Goal: Navigation & Orientation: Go to known website

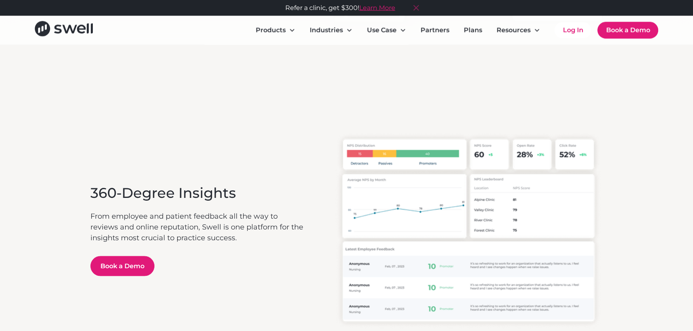
scroll to position [2220, 0]
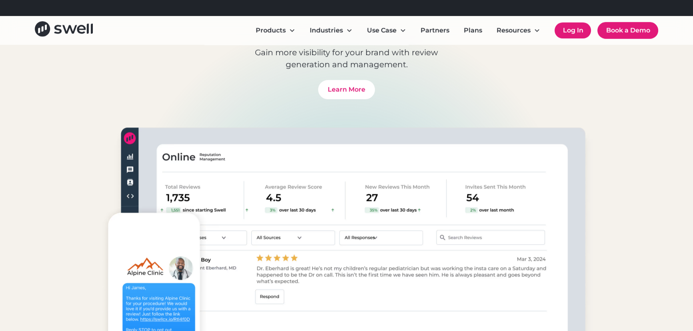
click at [555, 38] on link "Log In" at bounding box center [573, 30] width 36 height 16
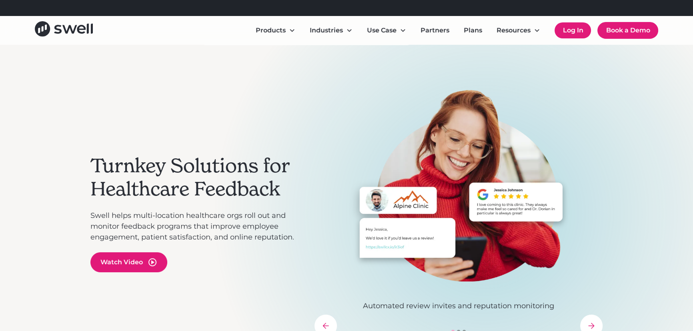
click at [555, 38] on link "Log In" at bounding box center [573, 30] width 36 height 16
